Goal: Task Accomplishment & Management: Complete application form

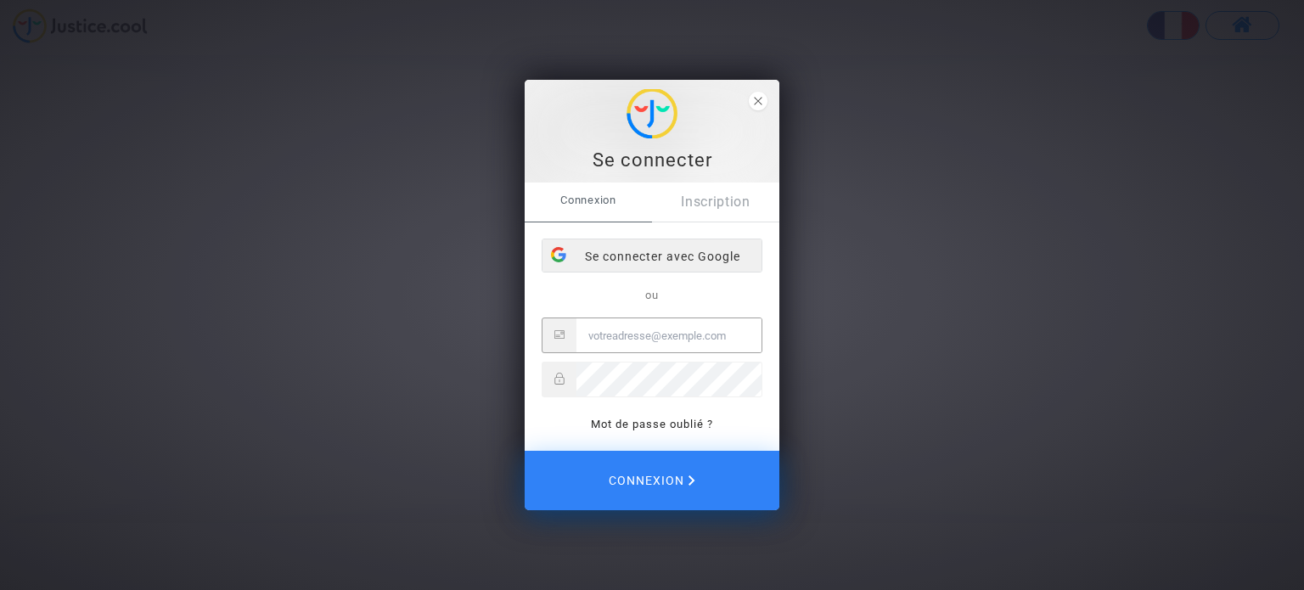
click at [635, 254] on div "Se connecter avec Google" at bounding box center [651, 256] width 219 height 34
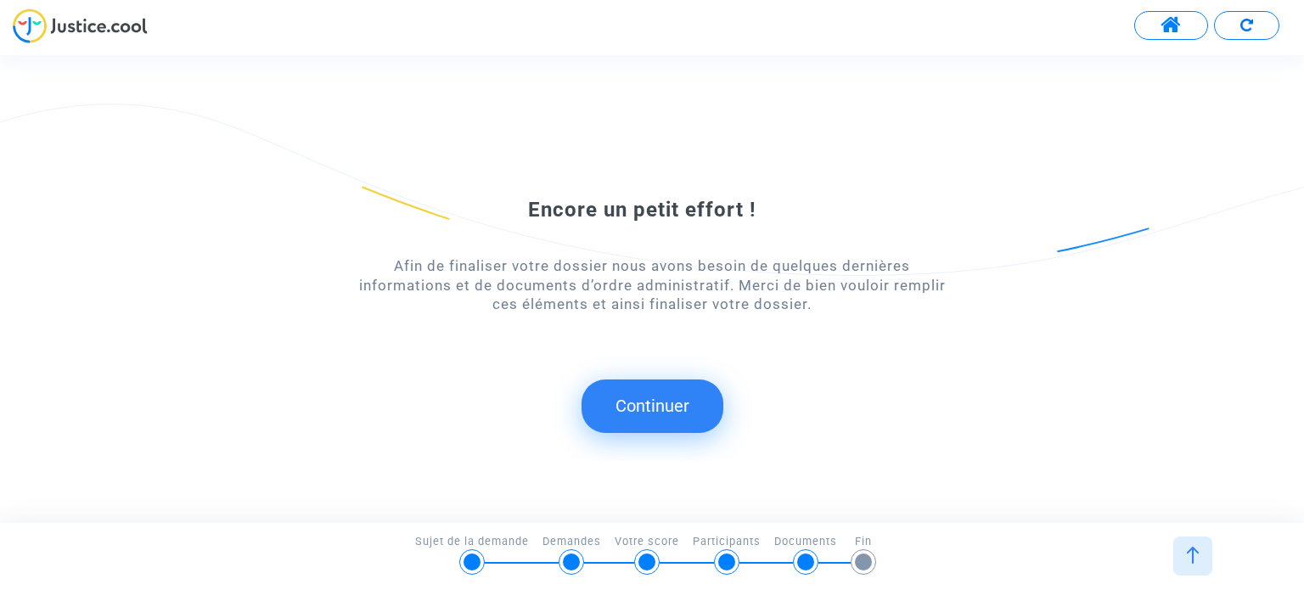
click at [677, 403] on button "Continuer" at bounding box center [653, 405] width 142 height 53
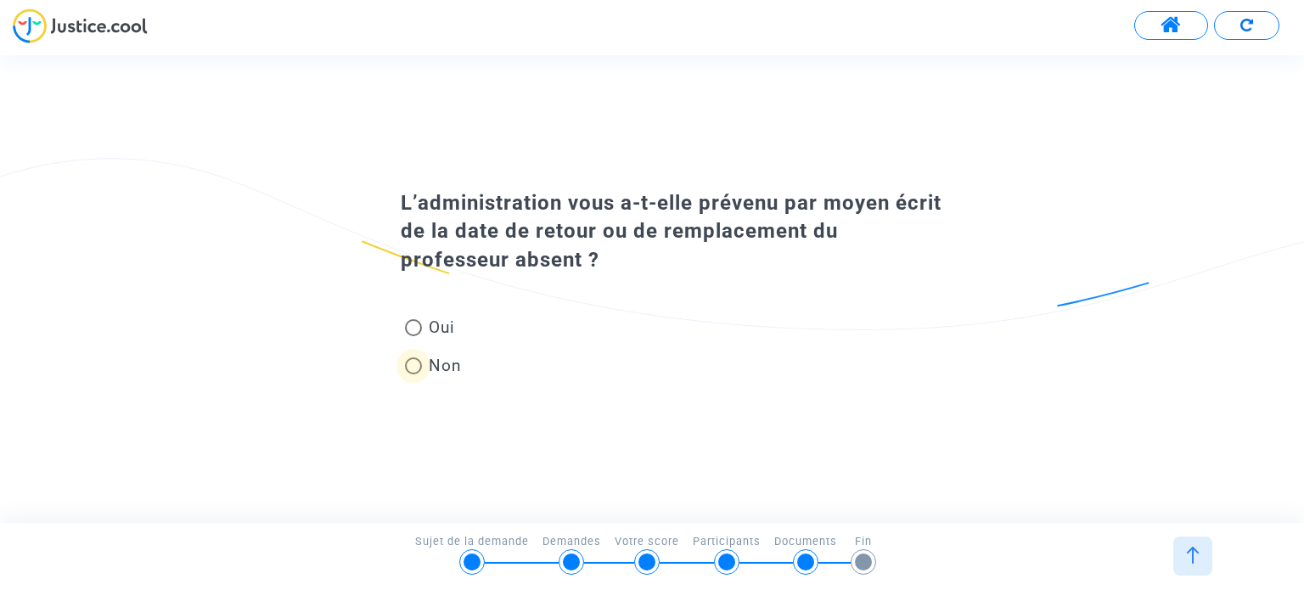
click at [413, 366] on span at bounding box center [413, 365] width 17 height 17
click at [413, 374] on input "Non" at bounding box center [413, 374] width 1 height 1
radio input "true"
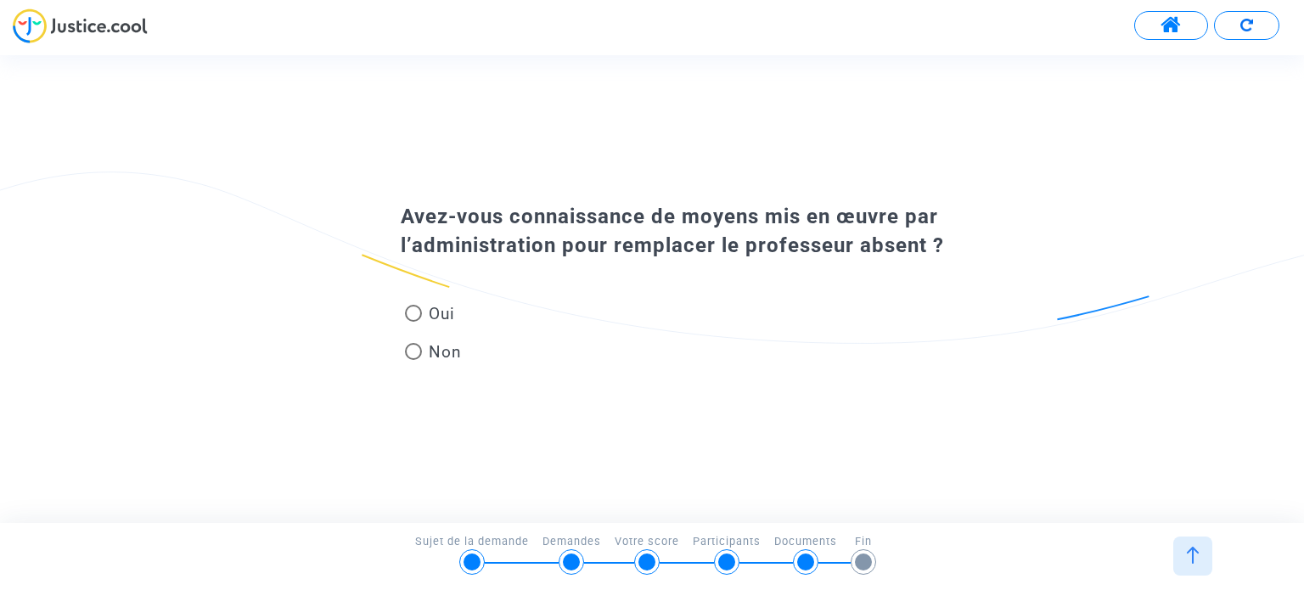
click at [413, 317] on span at bounding box center [413, 313] width 17 height 17
click at [413, 322] on input "Oui" at bounding box center [413, 322] width 1 height 1
radio input "true"
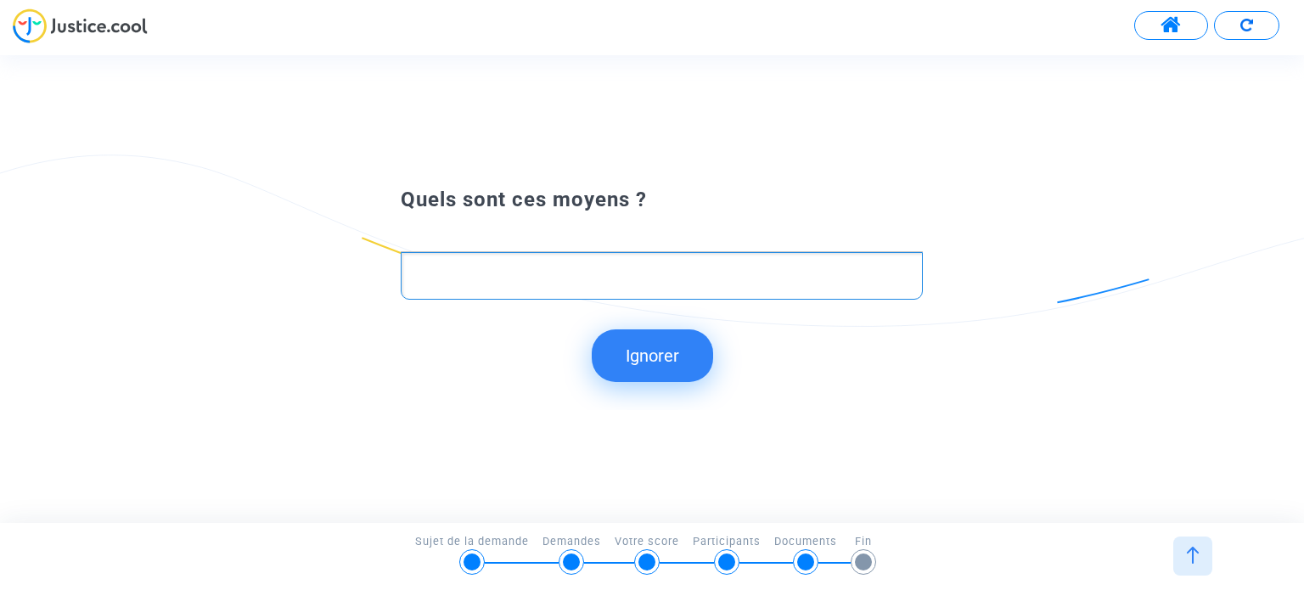
click at [452, 287] on div "Rich Text Editor, main" at bounding box center [661, 276] width 521 height 48
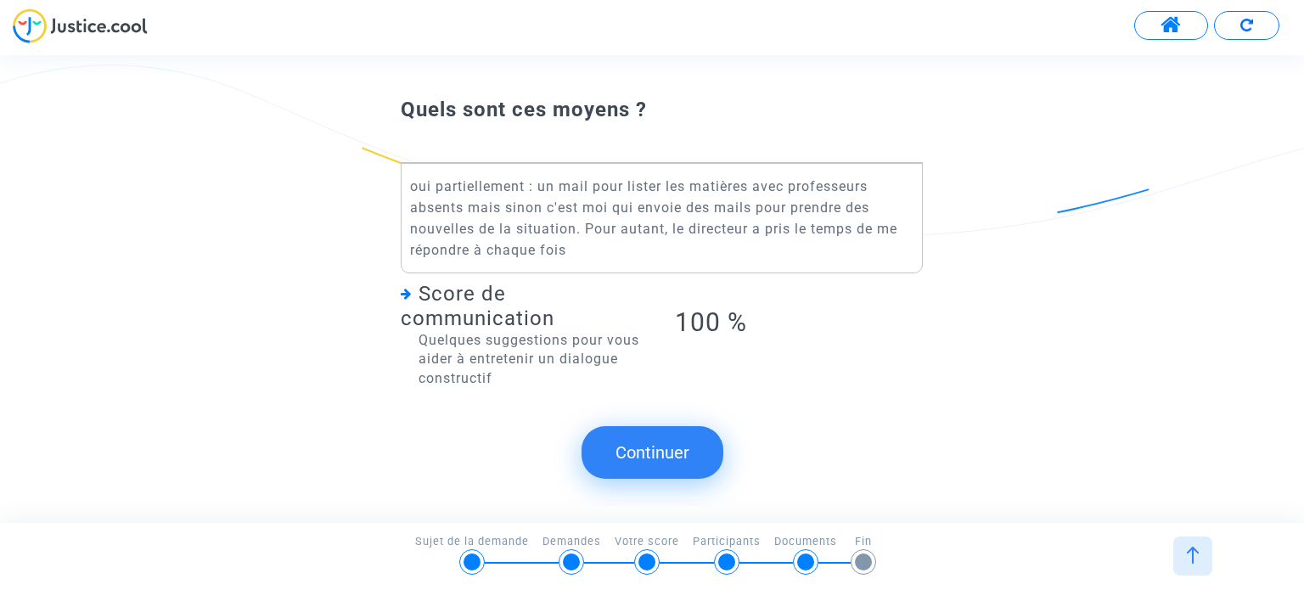
click at [637, 451] on button "Continuer" at bounding box center [653, 452] width 142 height 53
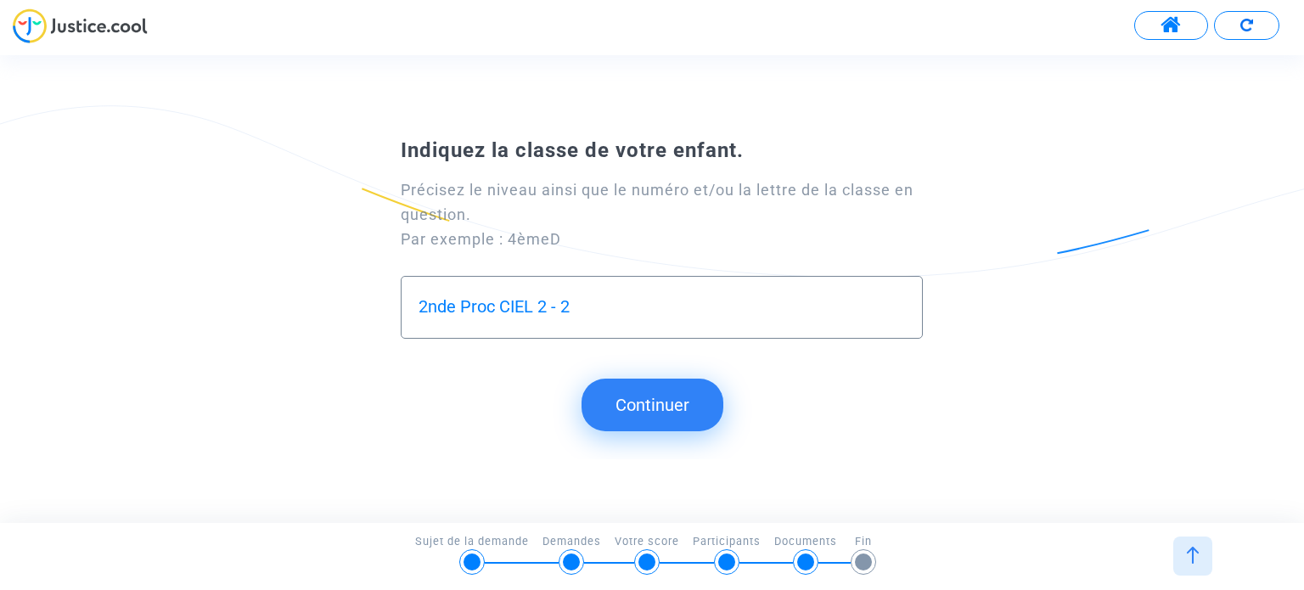
type input "2nde Proc CIEL 2 - 2"
click at [620, 408] on button "Continuer" at bounding box center [653, 405] width 142 height 53
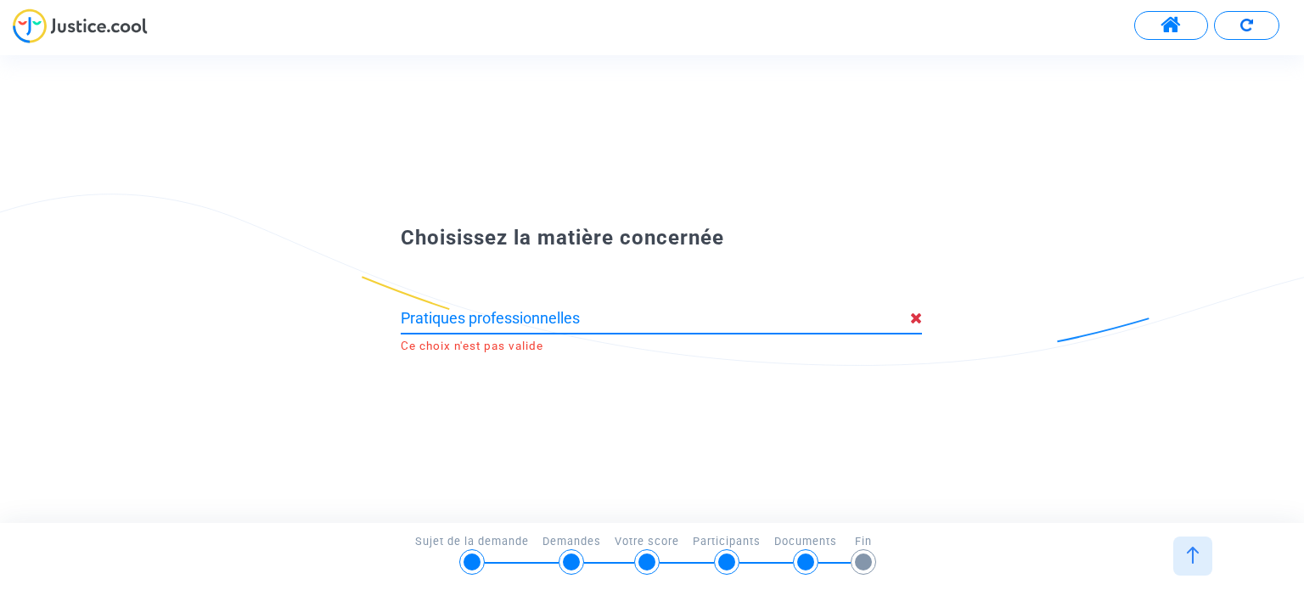
drag, startPoint x: 604, startPoint y: 318, endPoint x: 332, endPoint y: 315, distance: 272.5
click at [332, 315] on div "Choisissez la matière concernée Pratiques professionnelles Ce choix n'est pas v…" at bounding box center [652, 289] width 1304 height 140
click at [603, 323] on input "Pratiques professionnelles" at bounding box center [655, 318] width 509 height 17
type input "P"
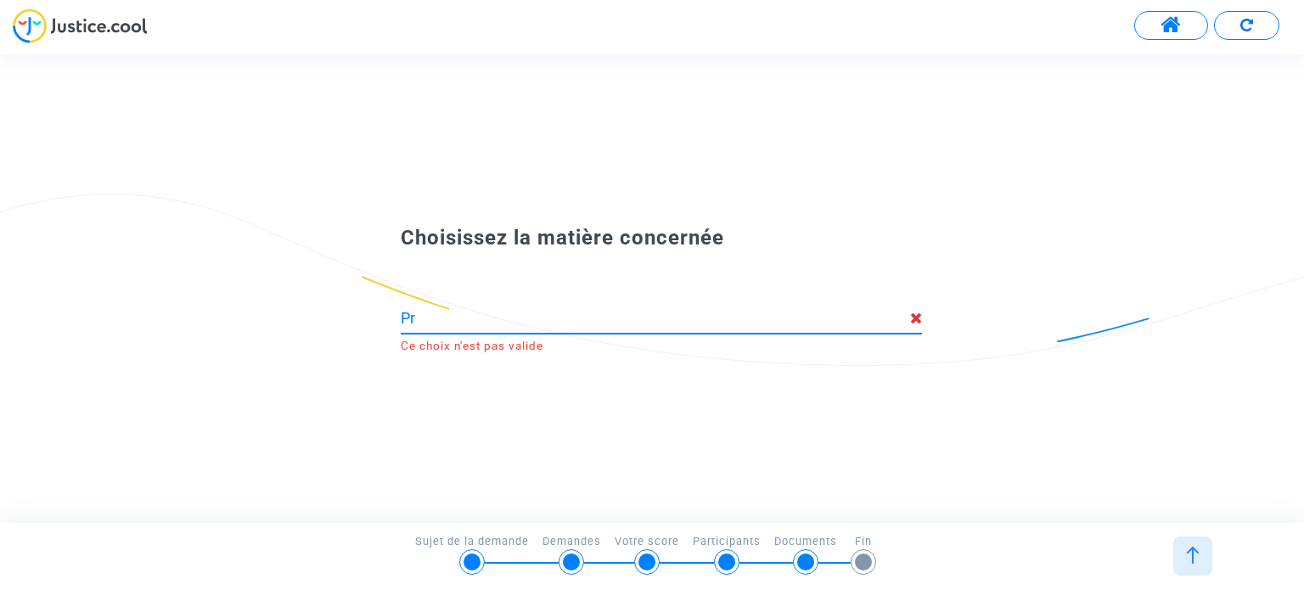
type input "P"
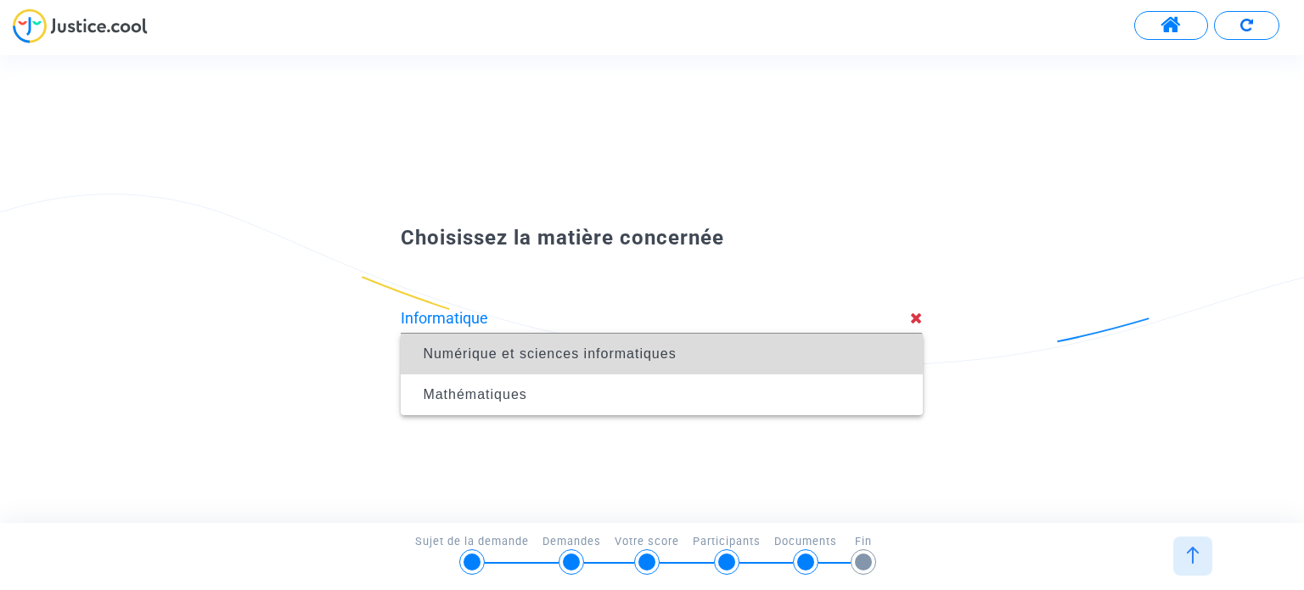
click at [593, 349] on span "Numérique et sciences informatiques" at bounding box center [549, 353] width 253 height 14
type input "Numérique et sciences informatiques"
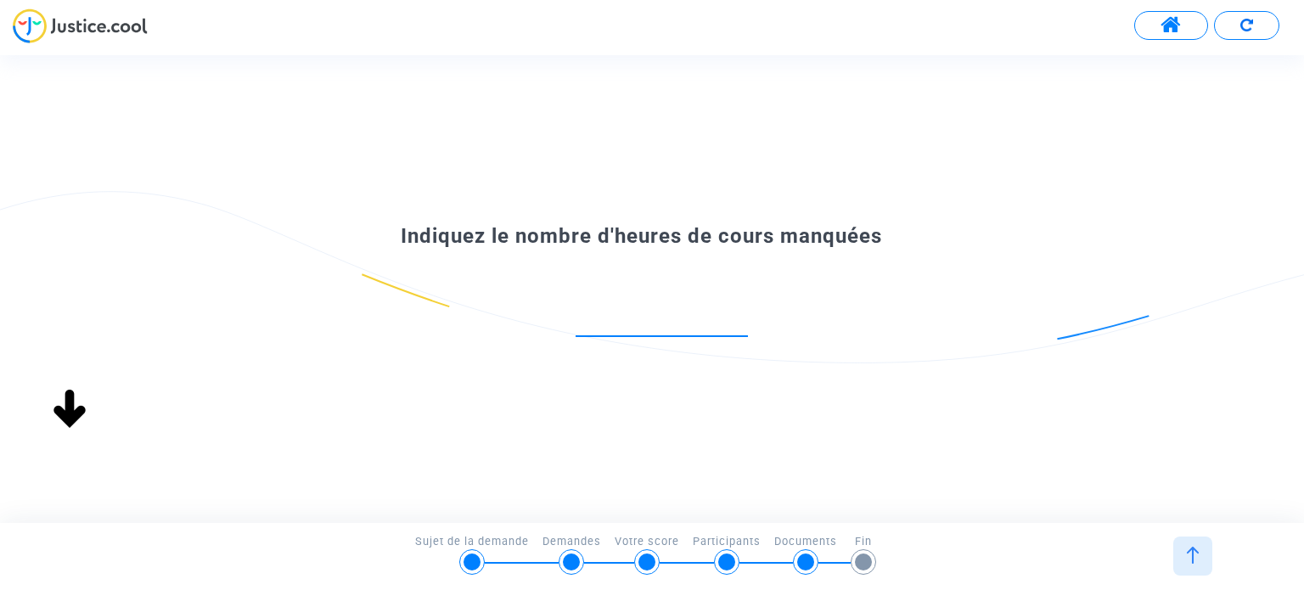
type input "-1"
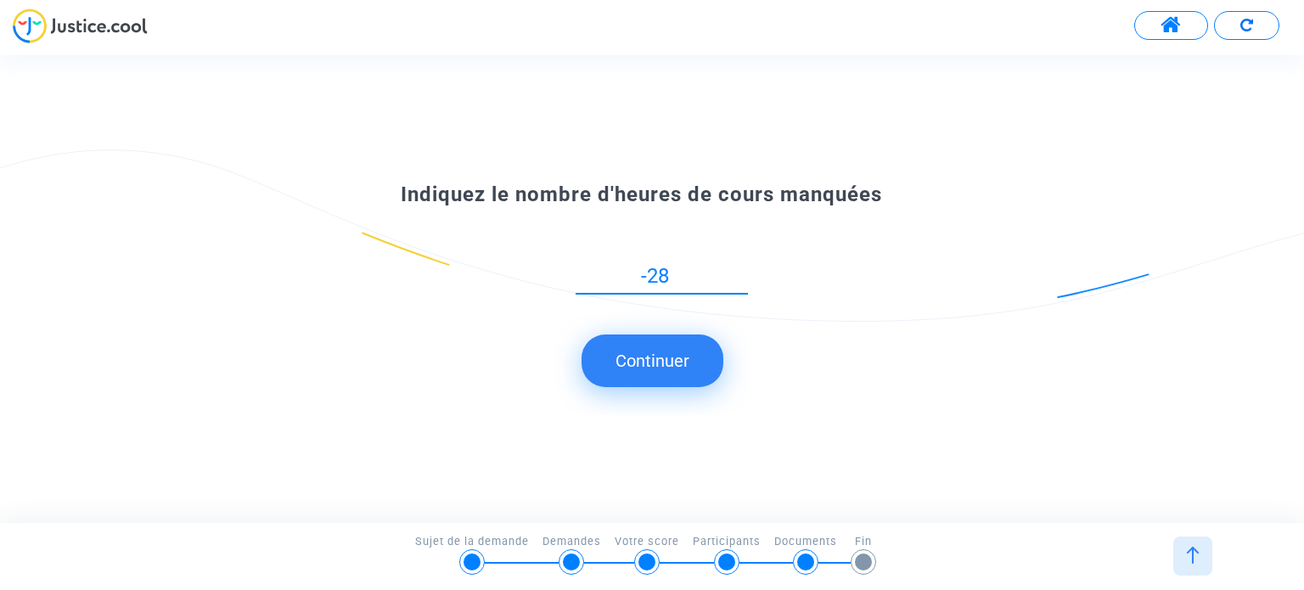
type input "-28"
click at [654, 363] on button "Continuer" at bounding box center [653, 360] width 142 height 53
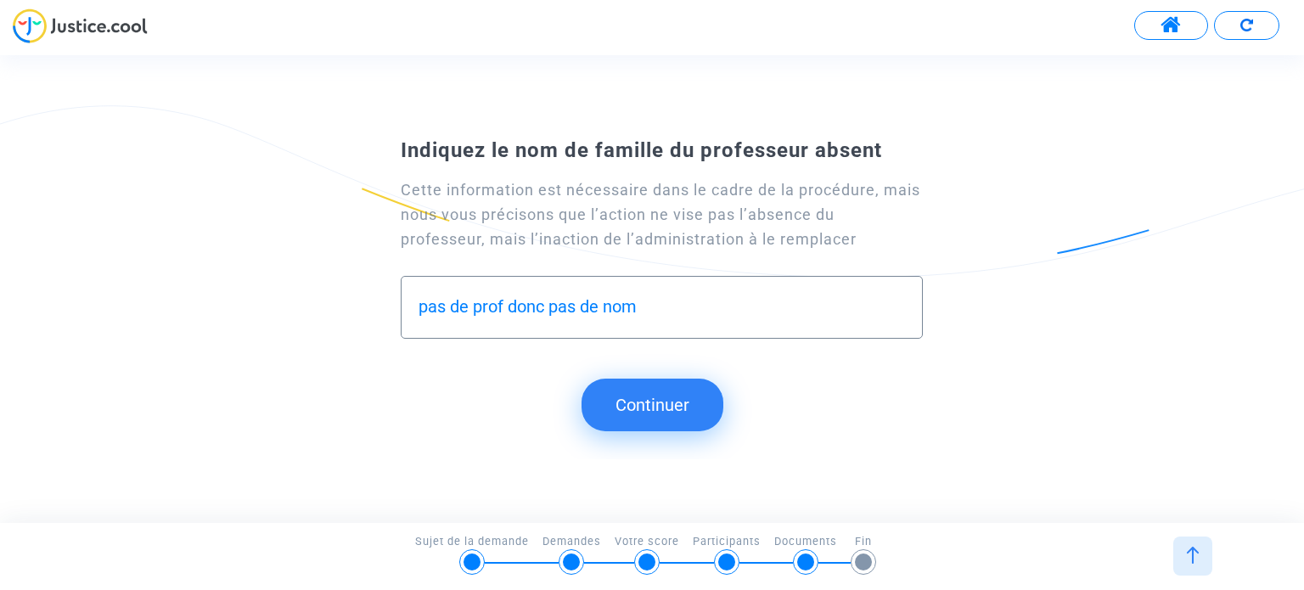
click at [503, 310] on input "pas de prof donc pas de nom" at bounding box center [662, 307] width 486 height 20
click at [727, 312] on input "pas de proffesseur donc pas de nom" at bounding box center [662, 307] width 486 height 20
type input "pas de proffesseur donc pas de nom (la matière précise est Pratiques profession…"
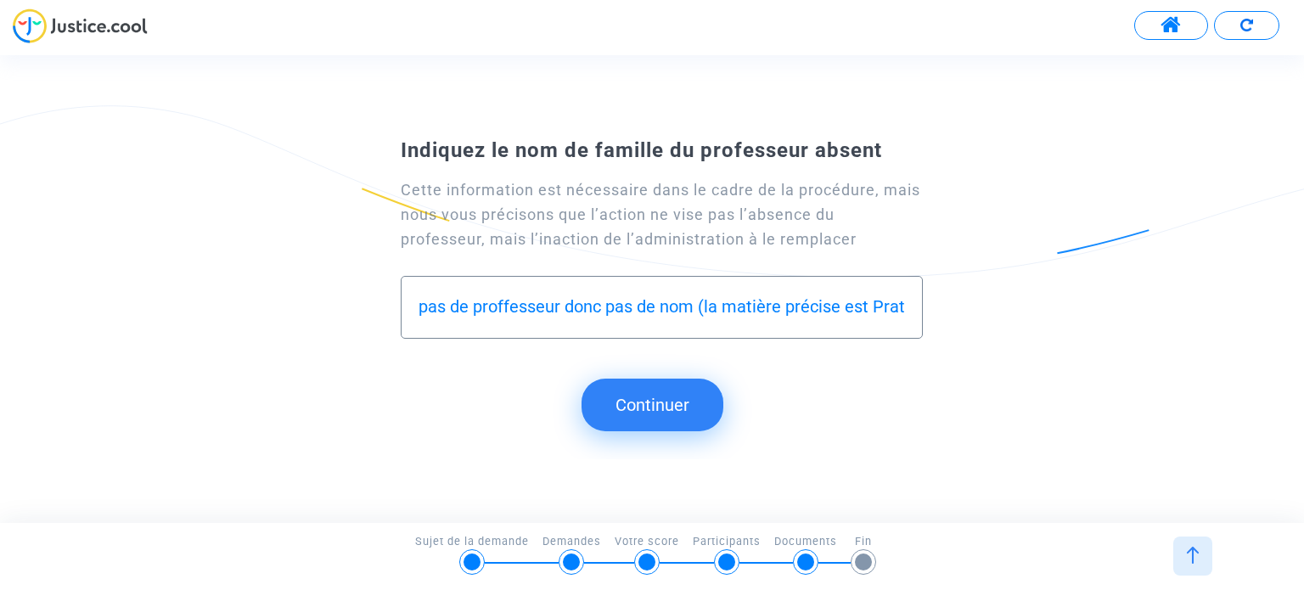
click at [649, 414] on button "Continuer" at bounding box center [653, 405] width 142 height 53
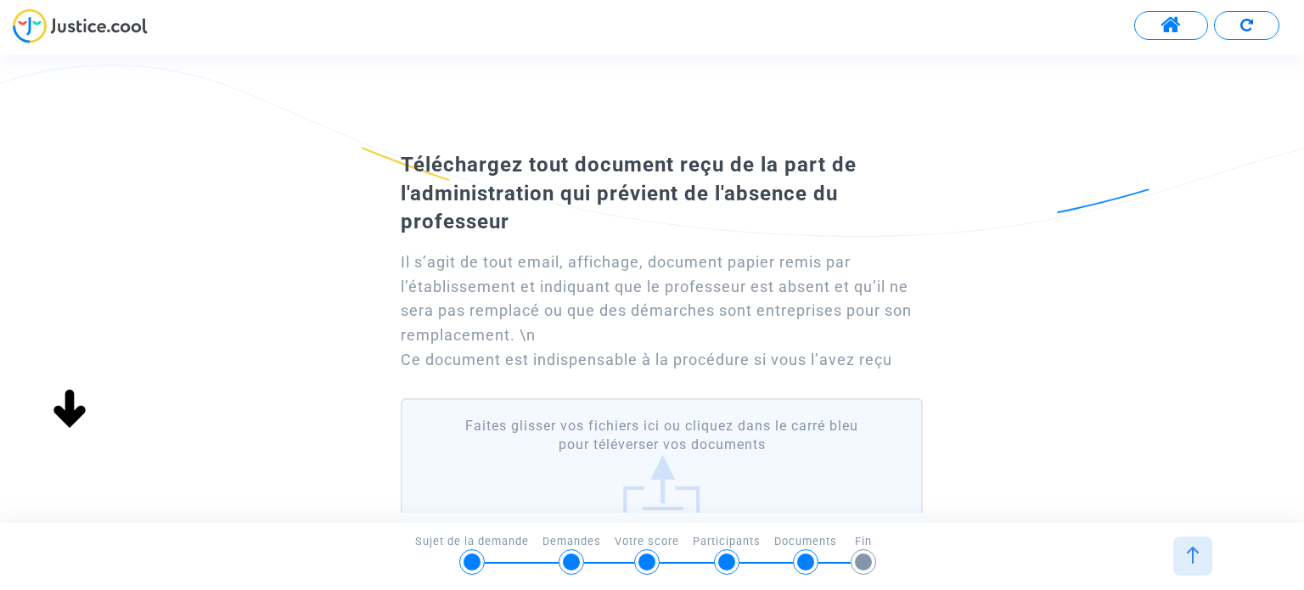
click at [1074, 272] on div "Téléchargez tout document reçu de la part de l'administration qui prévient de l…" at bounding box center [652, 407] width 1304 height 524
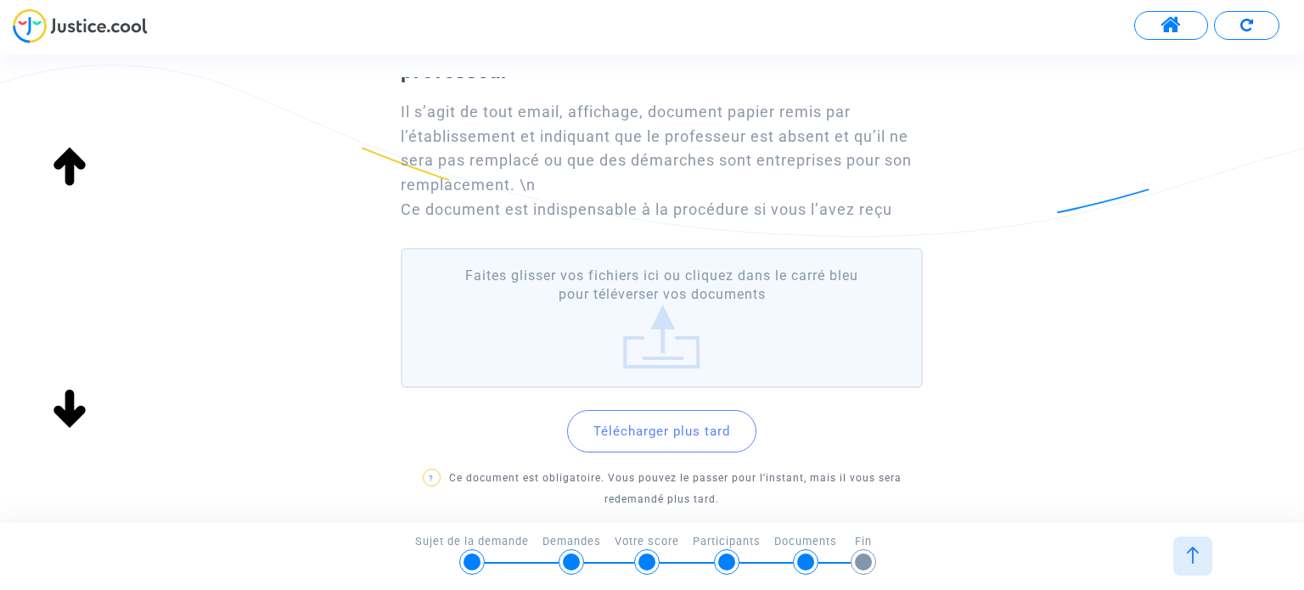
scroll to position [170, 0]
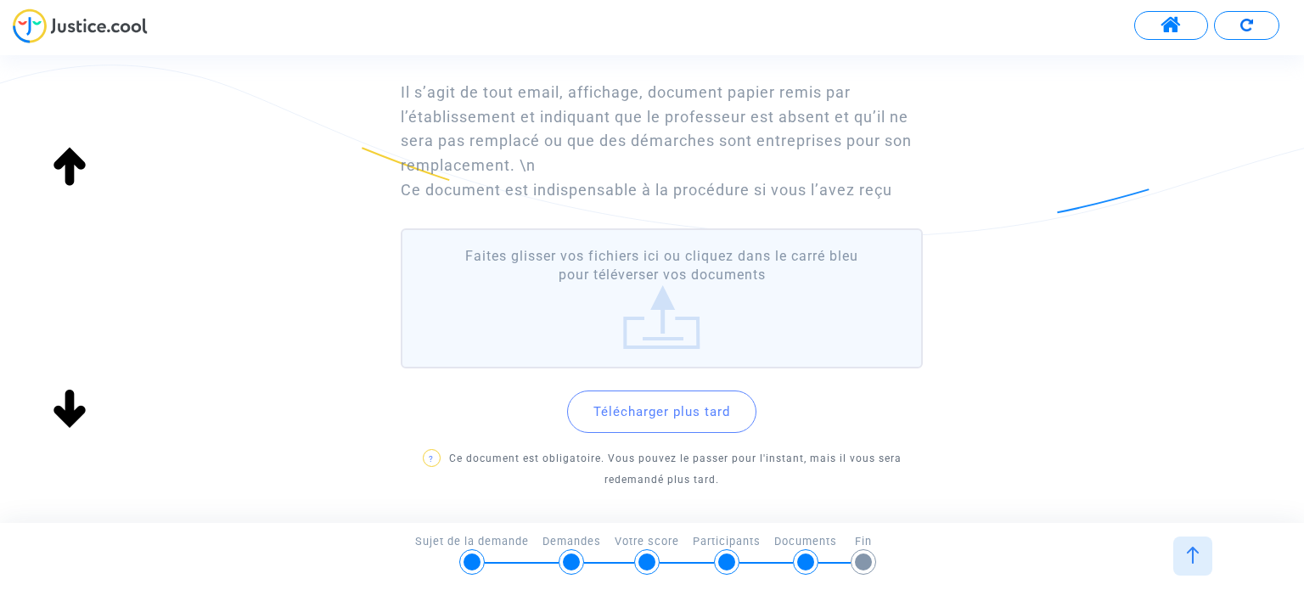
click at [688, 413] on button "Télécharger plus tard" at bounding box center [661, 412] width 189 height 42
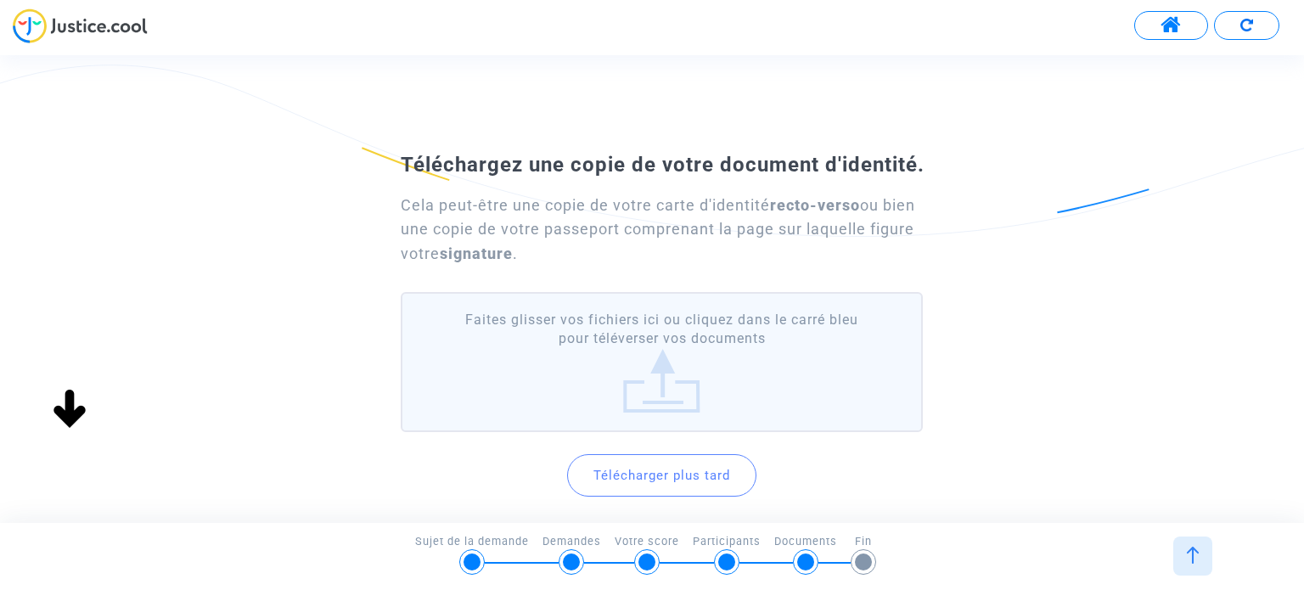
scroll to position [136, 0]
click at [1196, 557] on img at bounding box center [1192, 555] width 17 height 17
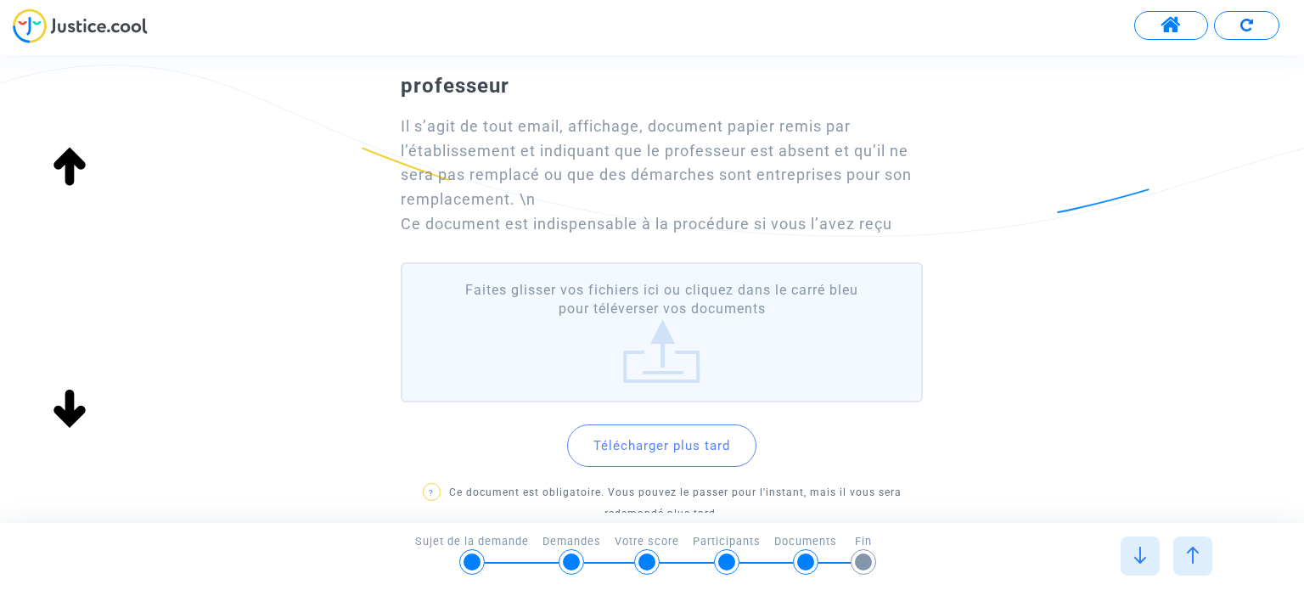
click at [665, 336] on label "Faites glisser vos fichiers ici ou cliquez dans le carré bleu pour téléverser v…" at bounding box center [661, 332] width 521 height 140
click at [0, 0] on input "Faites glisser vos fichiers ici ou cliquez dans le carré bleu pour téléverser v…" at bounding box center [0, 0] width 0 height 0
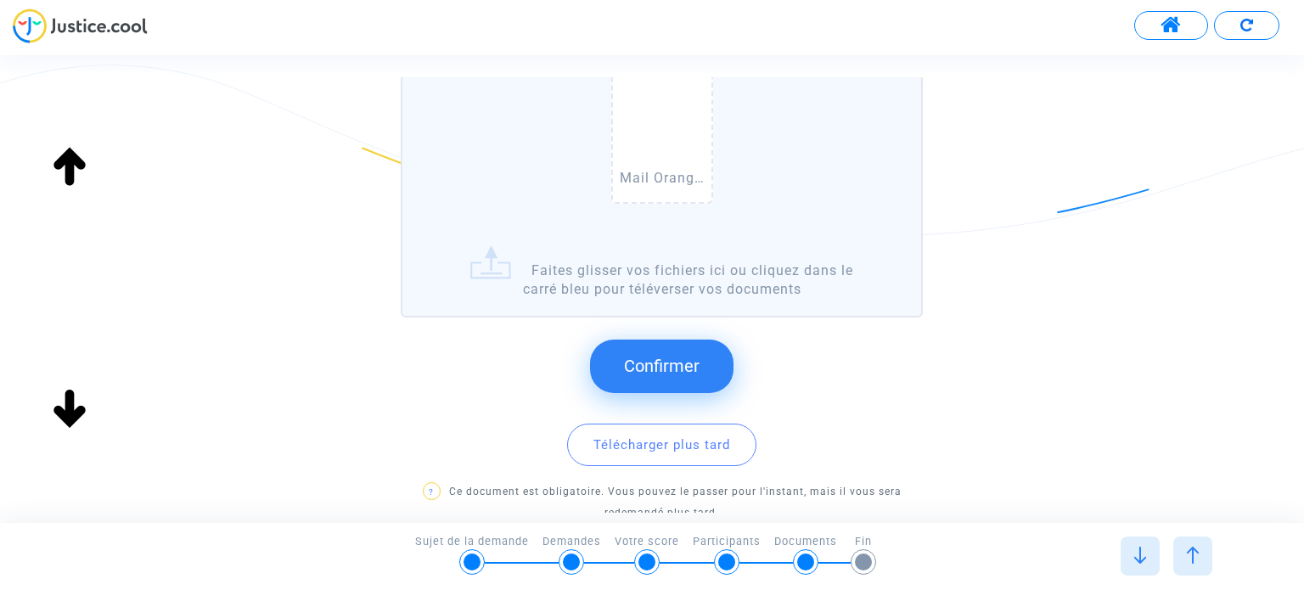
scroll to position [408, 0]
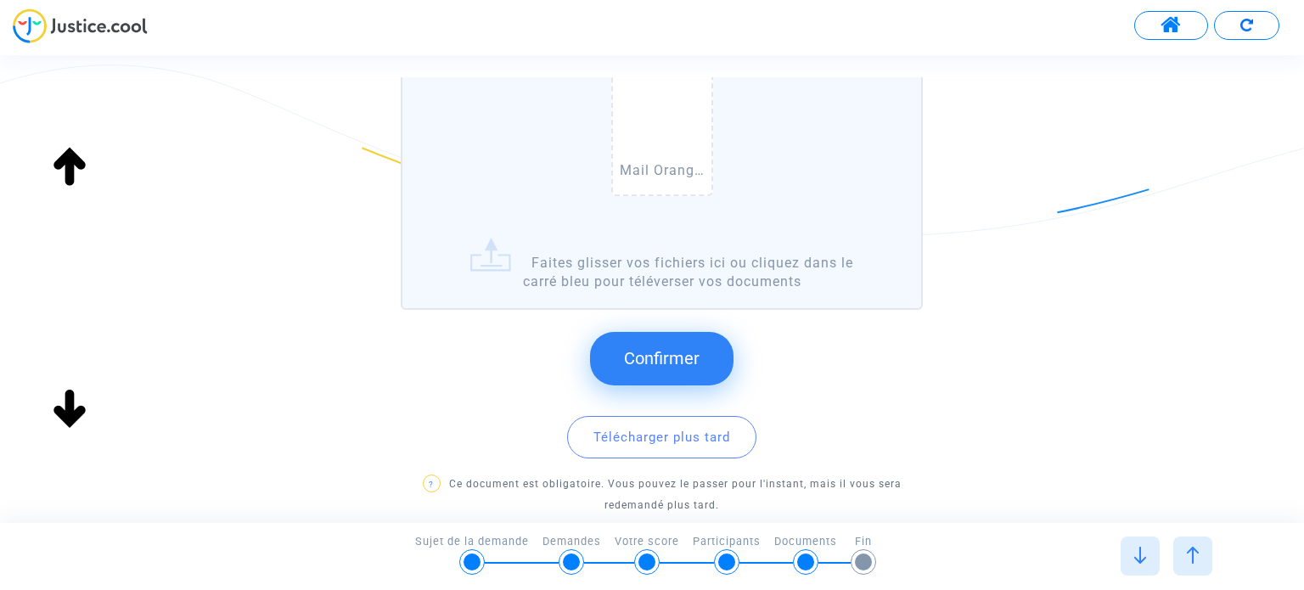
click at [677, 360] on span "Confirmer" at bounding box center [662, 358] width 76 height 20
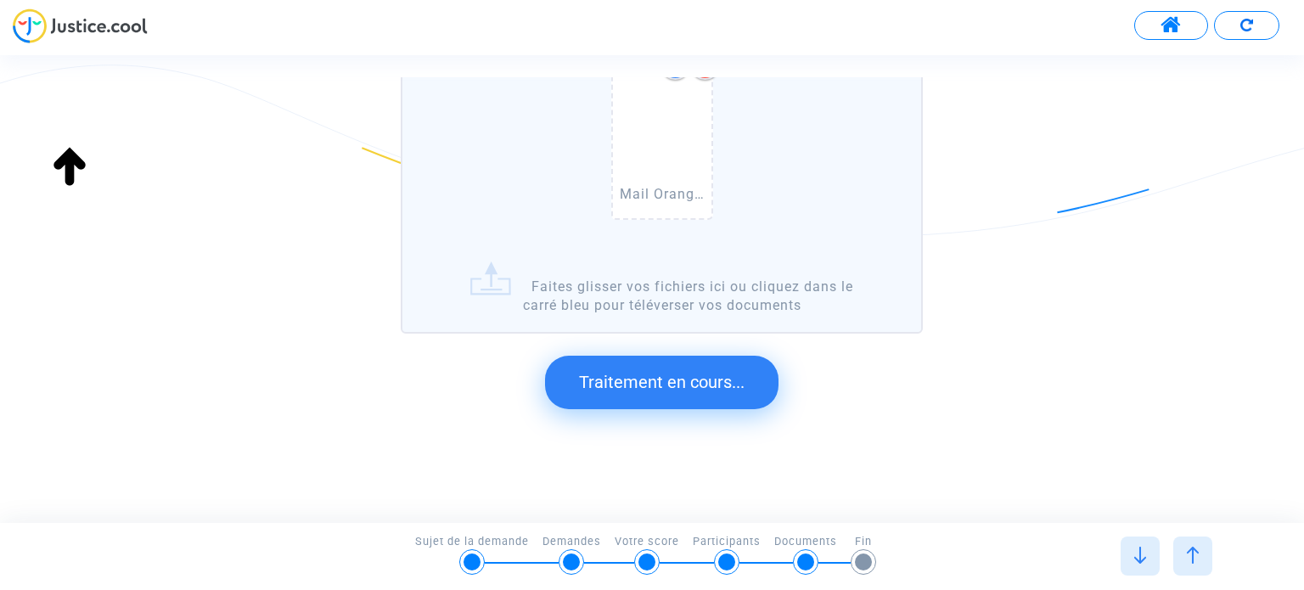
scroll to position [0, 0]
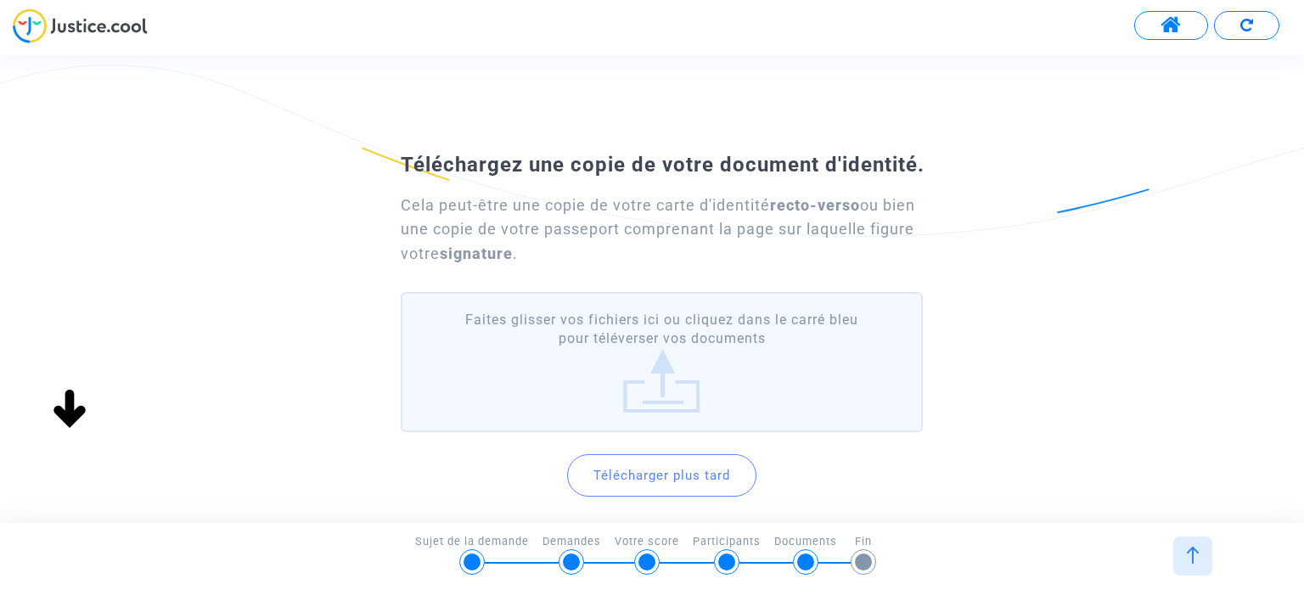
click at [655, 376] on label "Faites glisser vos fichiers ici ou cliquez dans le carré bleu pour téléverser v…" at bounding box center [661, 362] width 521 height 140
click at [0, 0] on input "Faites glisser vos fichiers ici ou cliquez dans le carré bleu pour téléverser v…" at bounding box center [0, 0] width 0 height 0
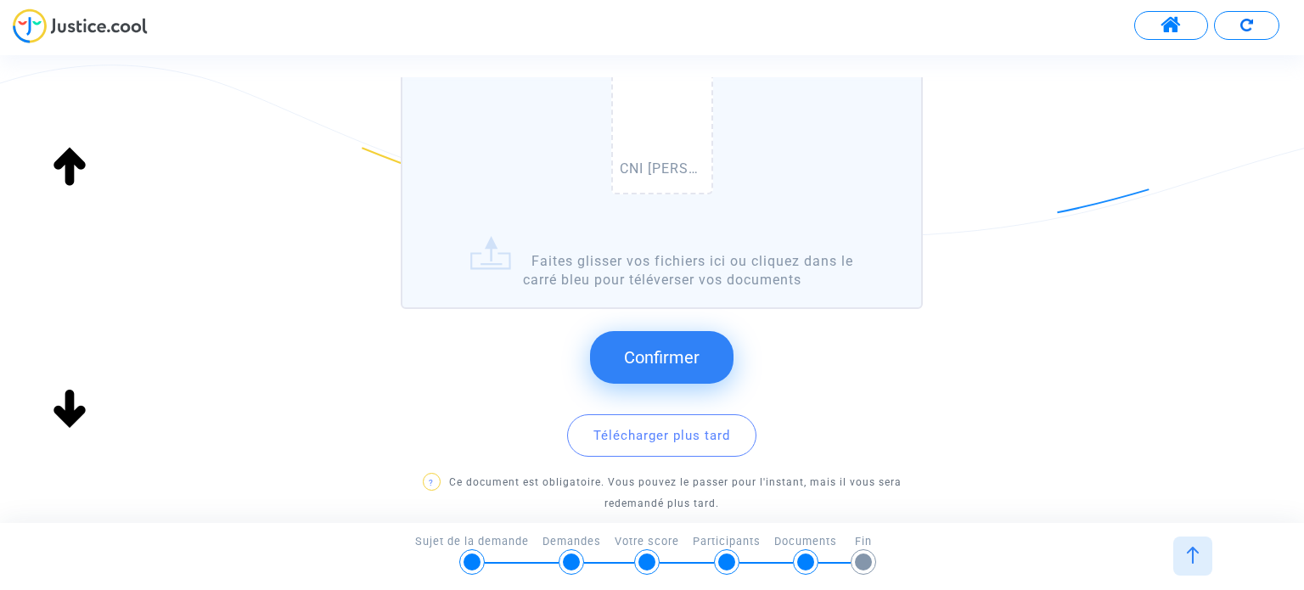
scroll to position [306, 0]
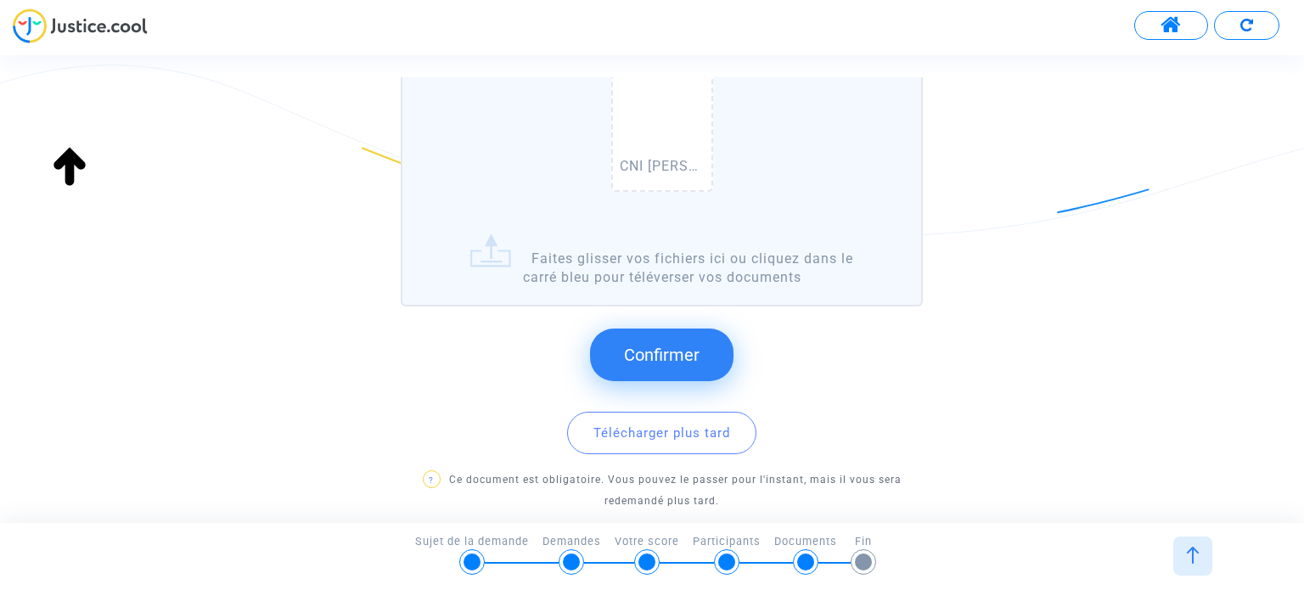
click at [614, 363] on button "Confirmer" at bounding box center [661, 355] width 143 height 53
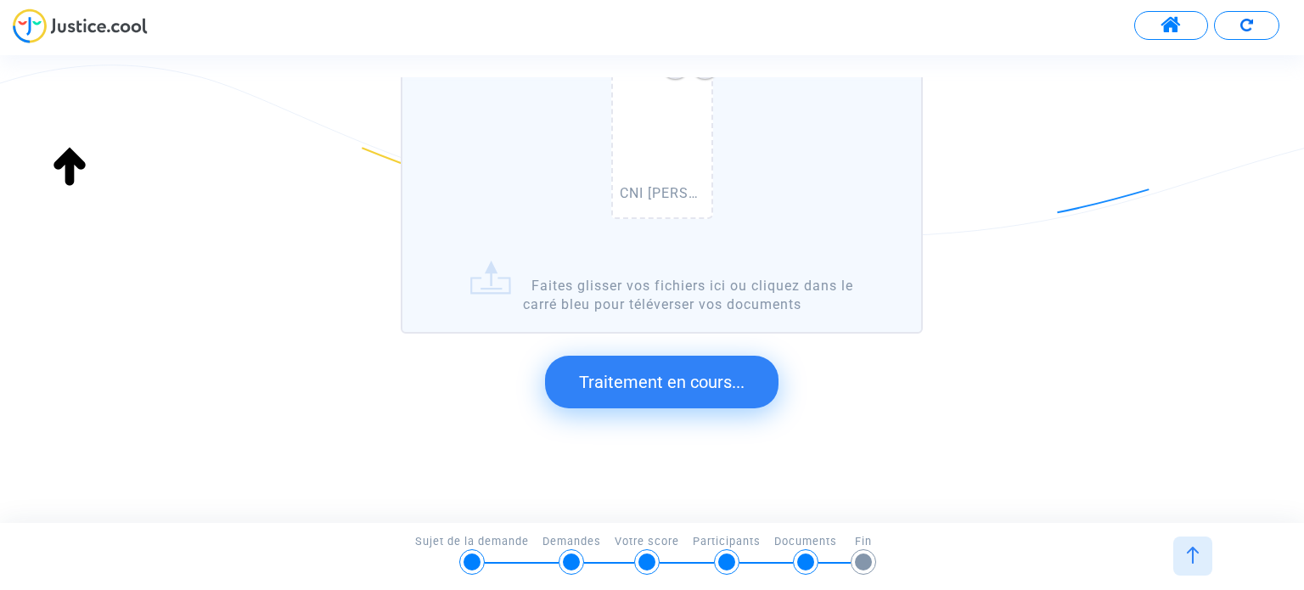
scroll to position [0, 0]
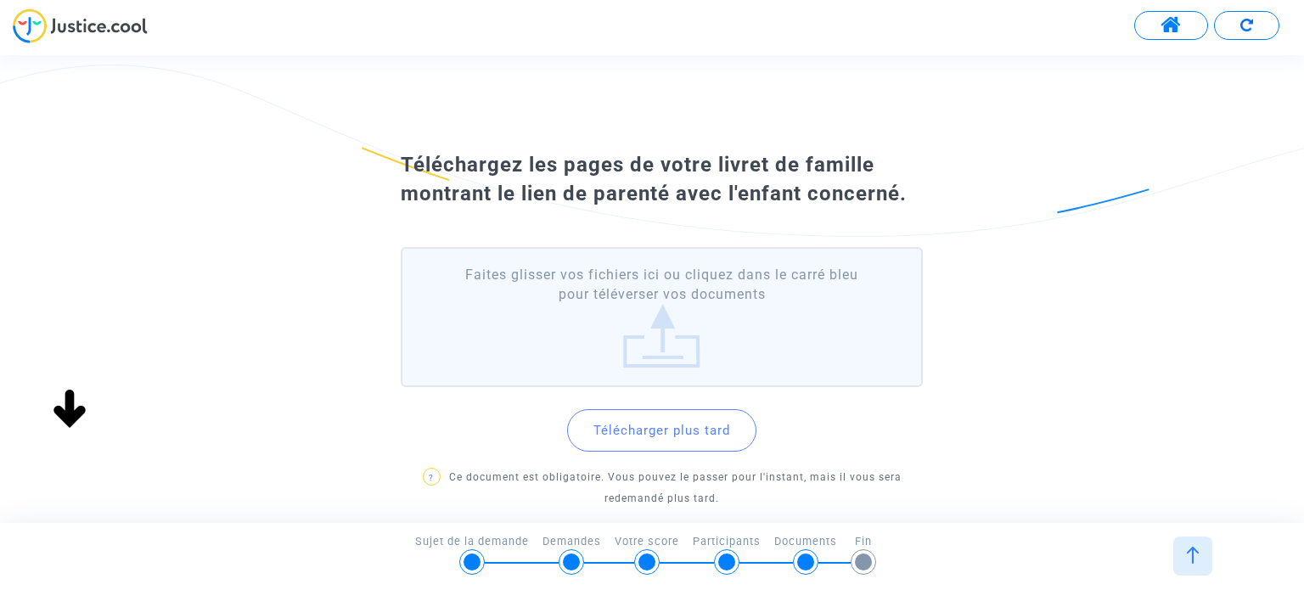
click at [666, 329] on label "Faites glisser vos fichiers ici ou cliquez dans le carré bleu pour téléverser v…" at bounding box center [661, 317] width 521 height 140
click at [0, 0] on input "Faites glisser vos fichiers ici ou cliquez dans le carré bleu pour téléverser v…" at bounding box center [0, 0] width 0 height 0
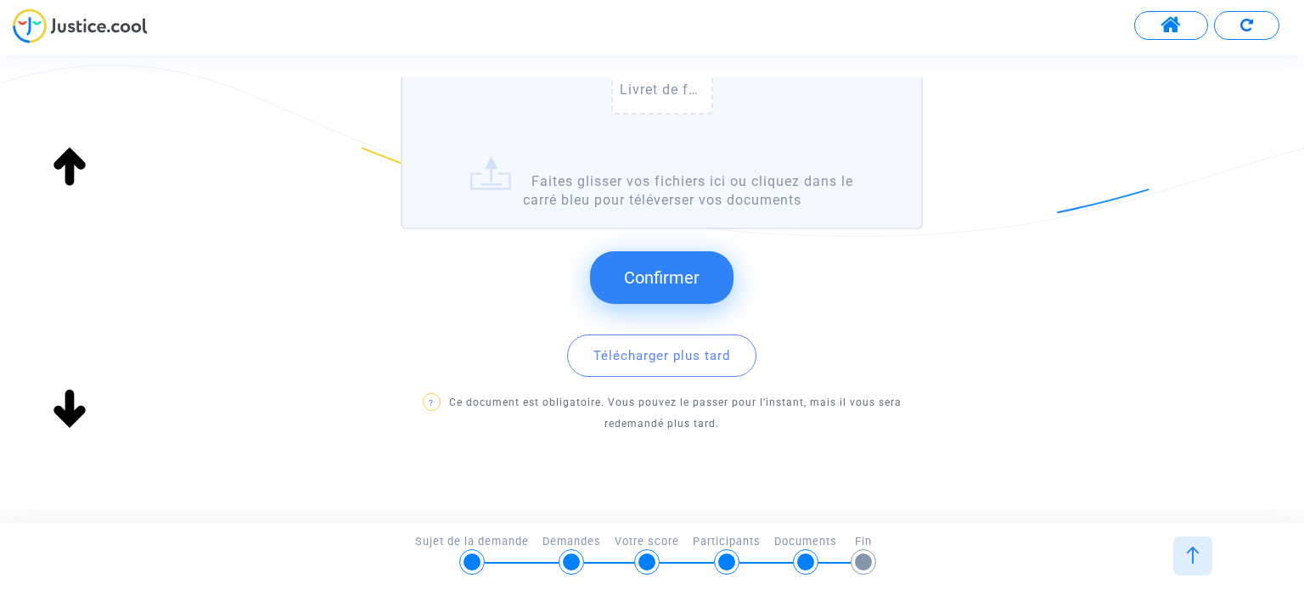
scroll to position [340, 0]
click at [672, 276] on span "Confirmer" at bounding box center [662, 276] width 76 height 20
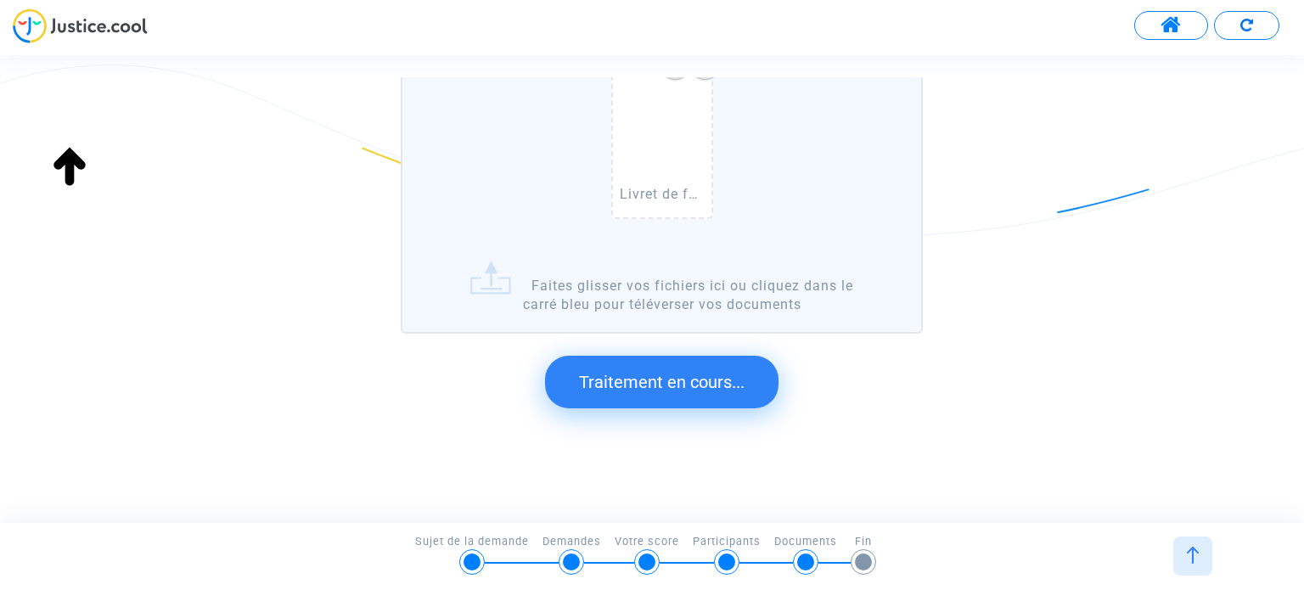
scroll to position [0, 0]
